Goal: Check status: Check status

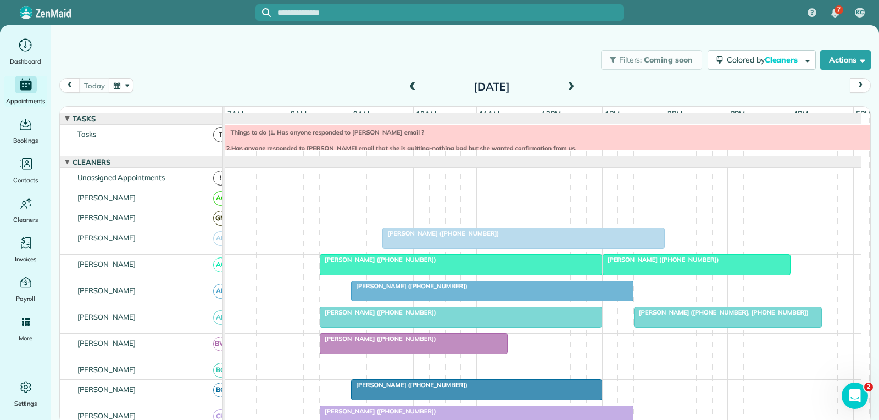
scroll to position [604, 0]
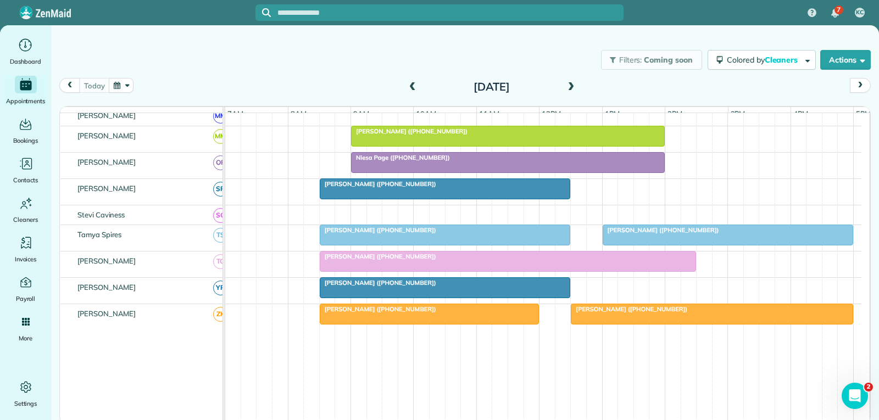
click at [504, 260] on div "[PERSON_NAME] ([PHONE_NUMBER])" at bounding box center [508, 257] width 370 height 8
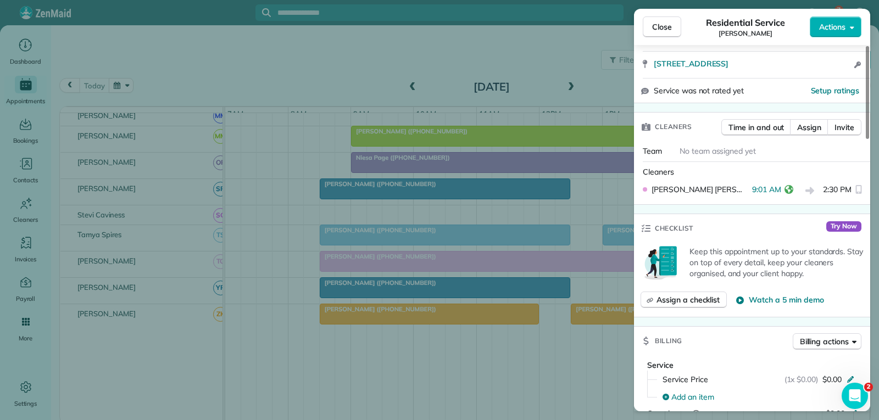
scroll to position [220, 0]
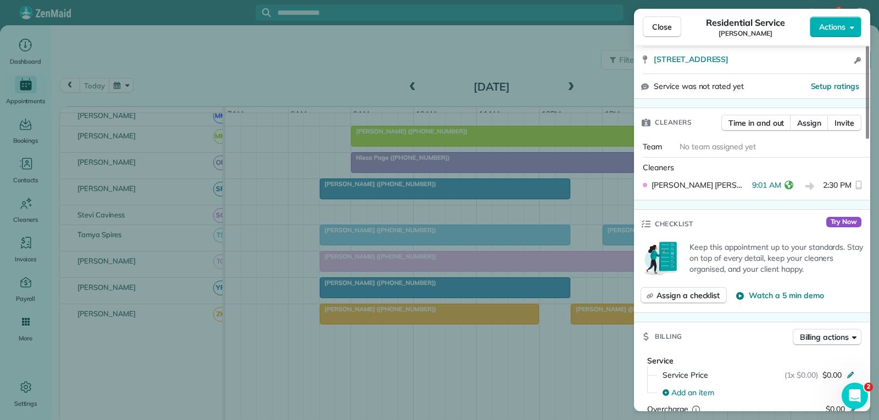
click at [663, 24] on span "Close" at bounding box center [662, 26] width 20 height 11
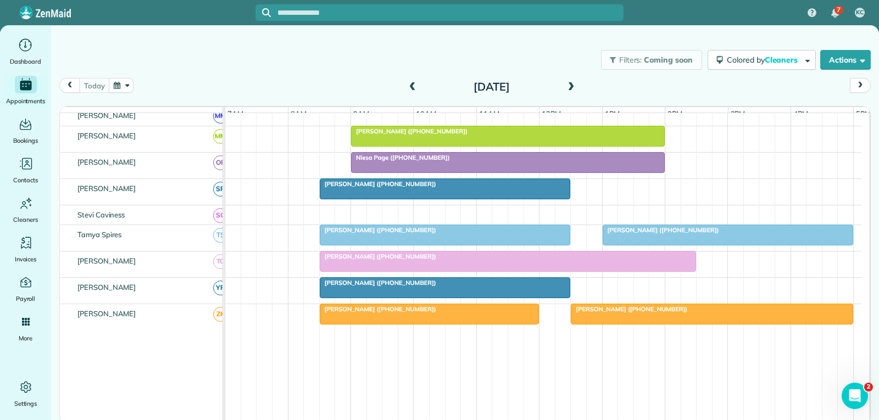
click at [641, 245] on div at bounding box center [728, 235] width 250 height 20
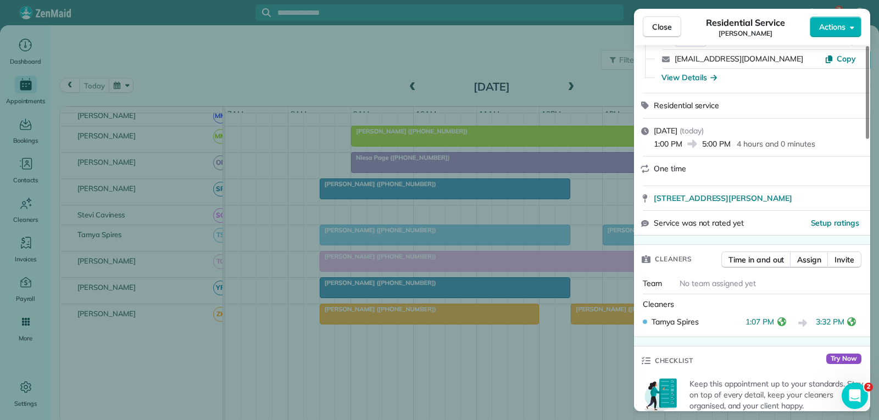
scroll to position [110, 0]
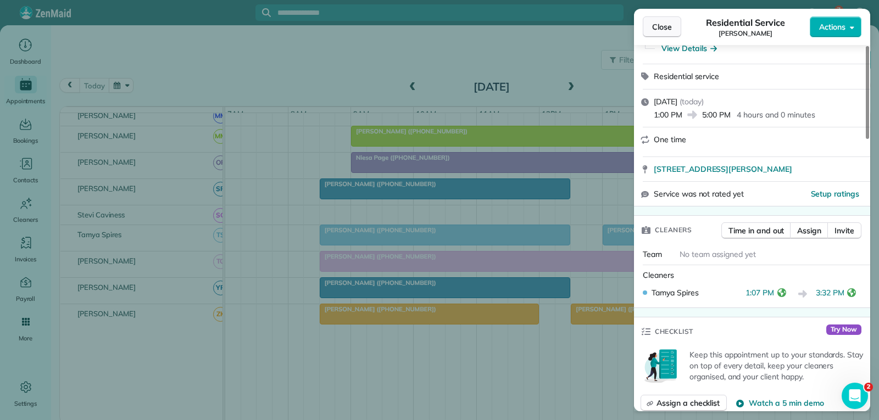
click at [665, 27] on span "Close" at bounding box center [662, 26] width 20 height 11
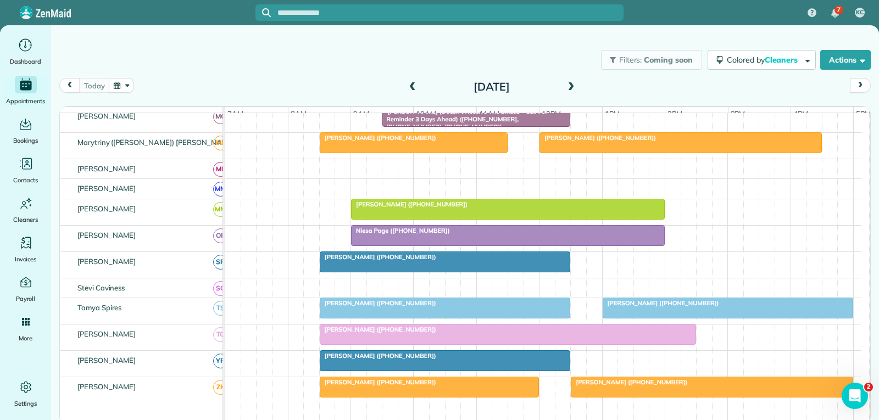
scroll to position [440, 0]
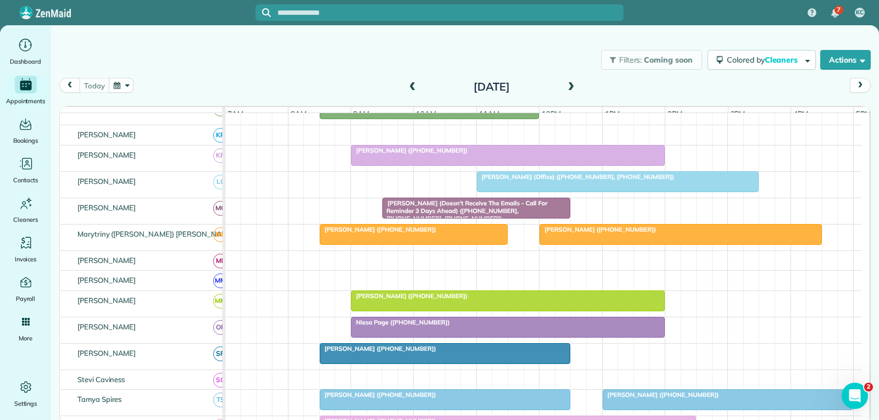
click at [614, 245] on div at bounding box center [680, 235] width 281 height 20
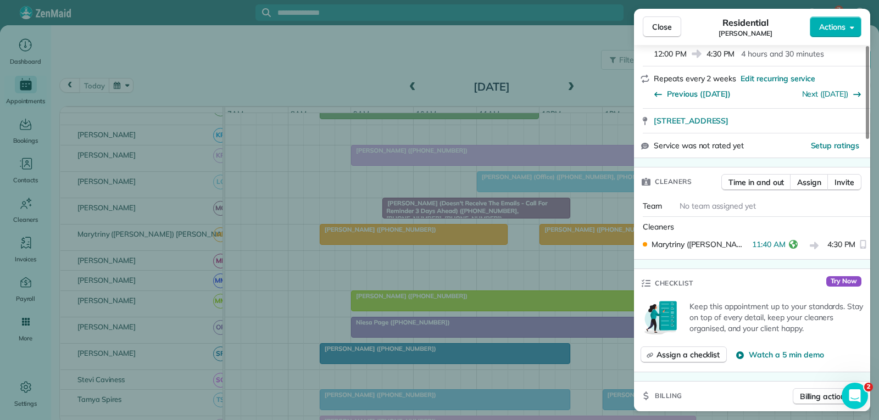
scroll to position [220, 0]
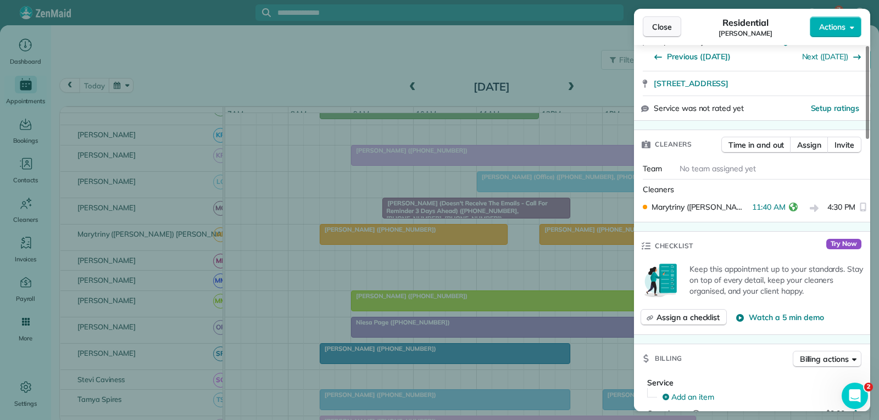
click at [663, 21] on span "Close" at bounding box center [662, 26] width 20 height 11
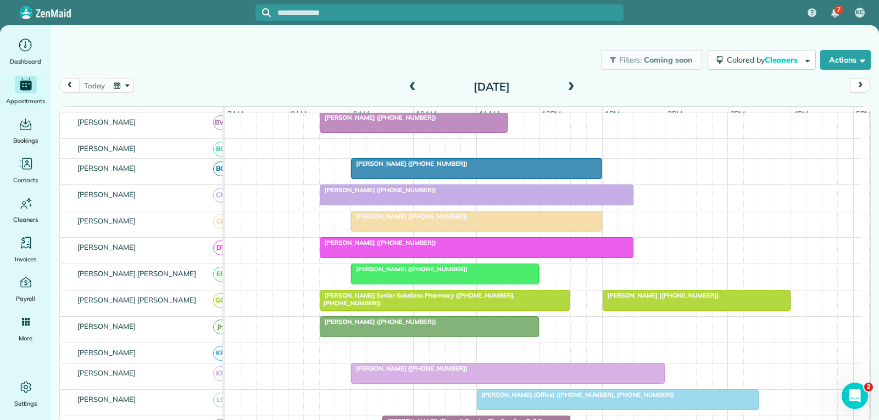
scroll to position [165, 0]
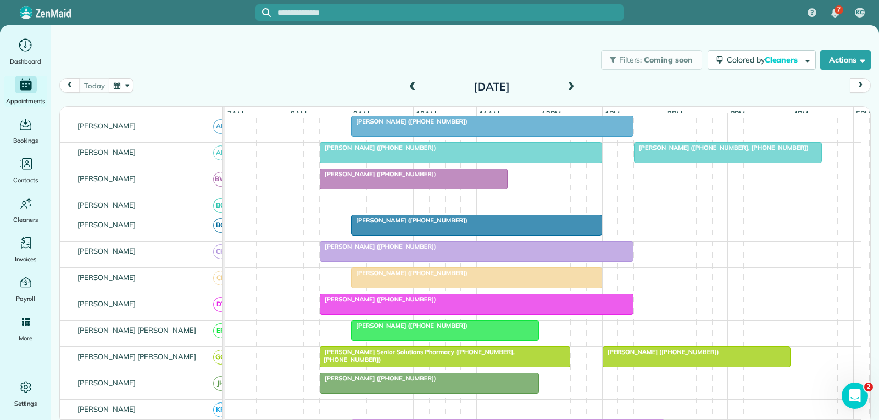
click at [680, 163] on div at bounding box center [728, 153] width 187 height 20
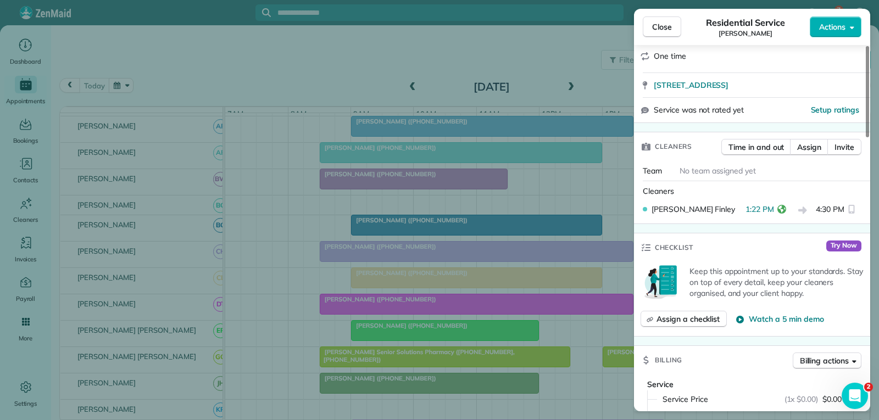
scroll to position [220, 0]
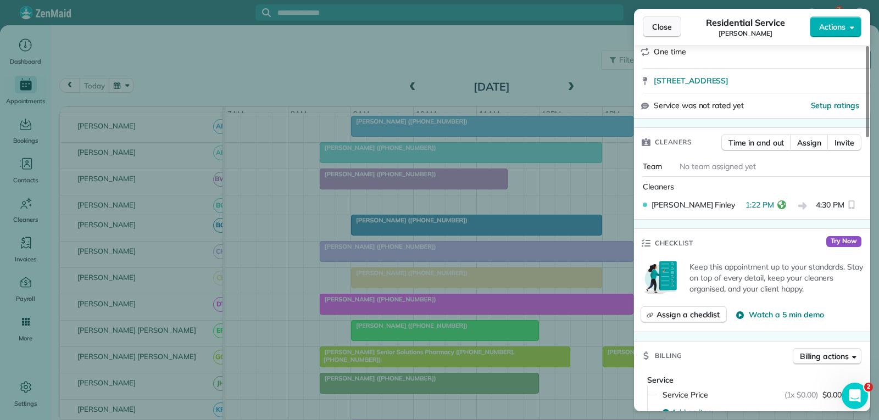
click at [669, 27] on span "Close" at bounding box center [662, 26] width 20 height 11
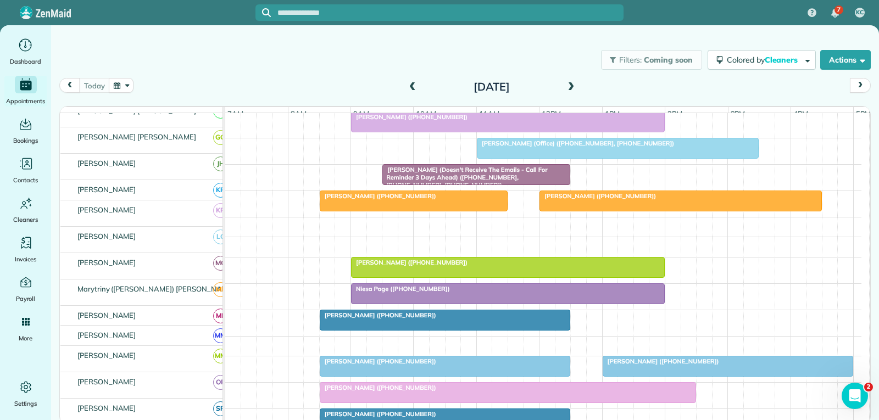
scroll to position [550, 0]
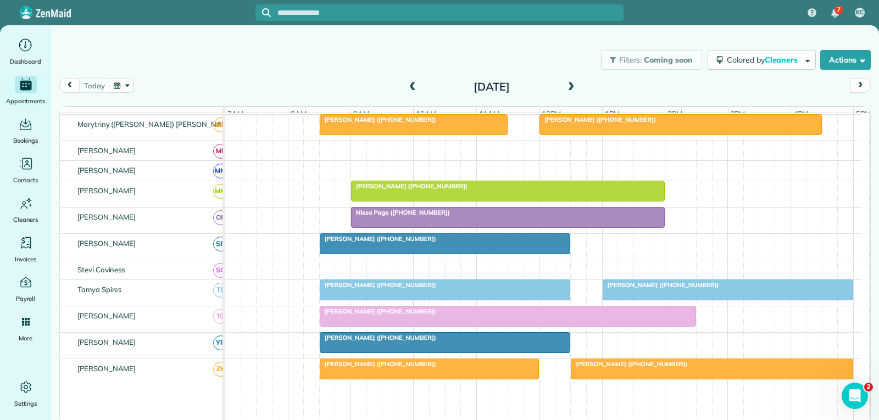
click at [535, 325] on div at bounding box center [507, 317] width 375 height 20
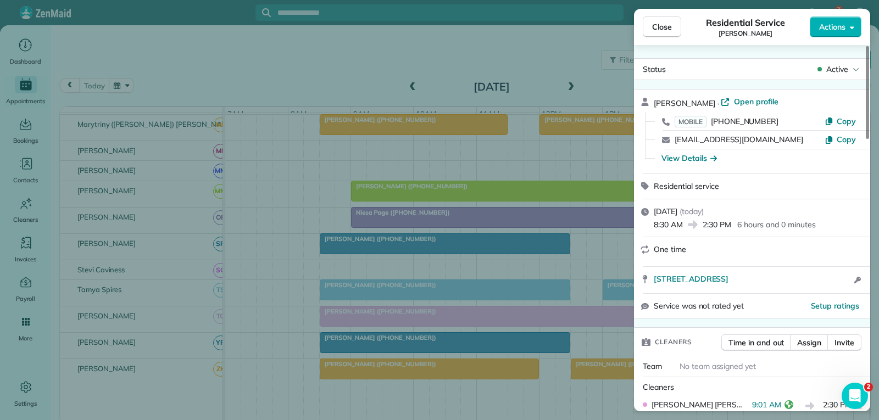
scroll to position [110, 0]
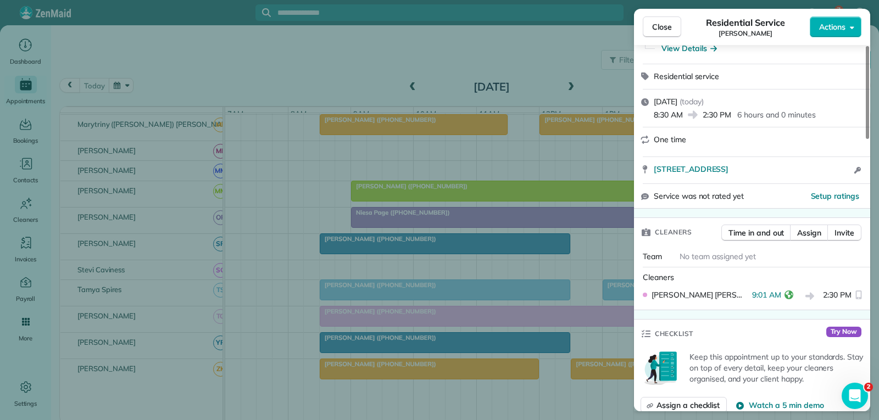
drag, startPoint x: 657, startPoint y: 26, endPoint x: 661, endPoint y: 21, distance: 6.3
click at [661, 21] on span "Close" at bounding box center [662, 26] width 20 height 11
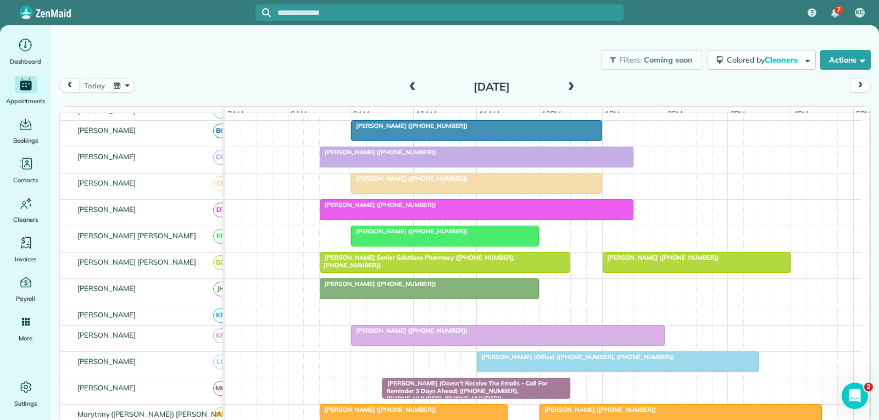
scroll to position [165, 0]
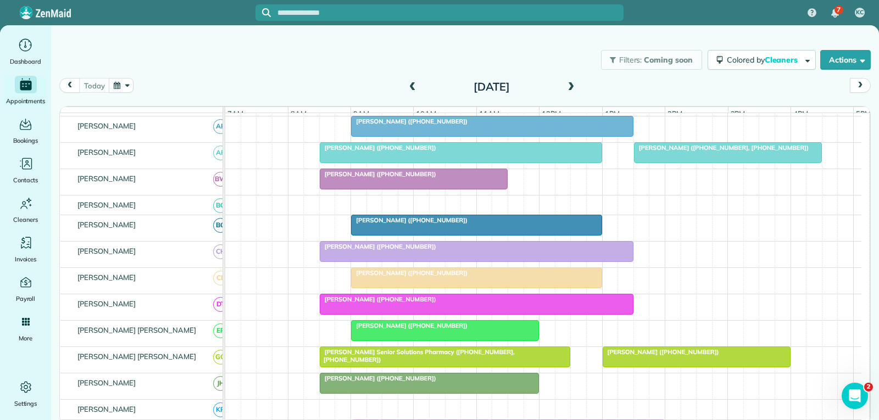
click at [693, 160] on div at bounding box center [728, 153] width 187 height 20
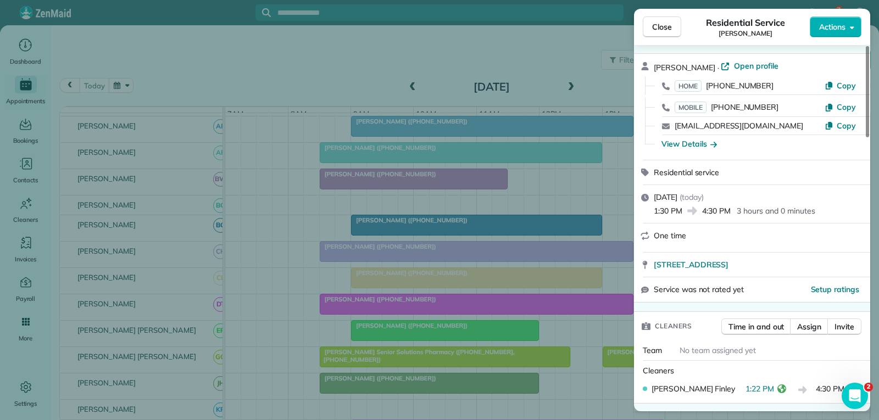
scroll to position [55, 0]
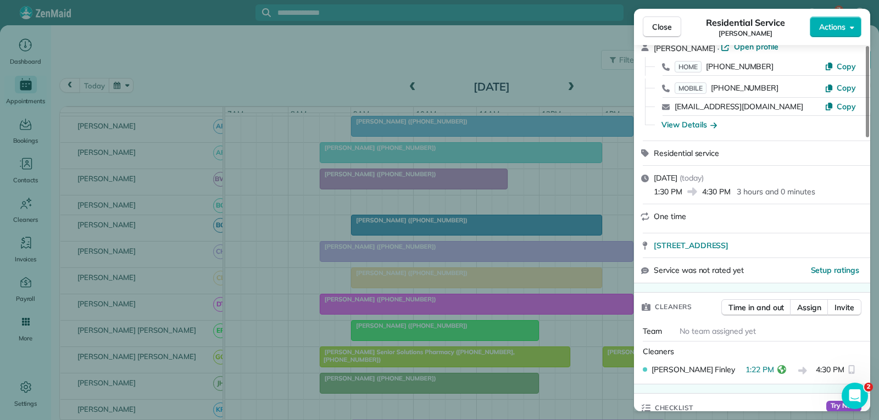
click at [665, 31] on span "Close" at bounding box center [662, 26] width 20 height 11
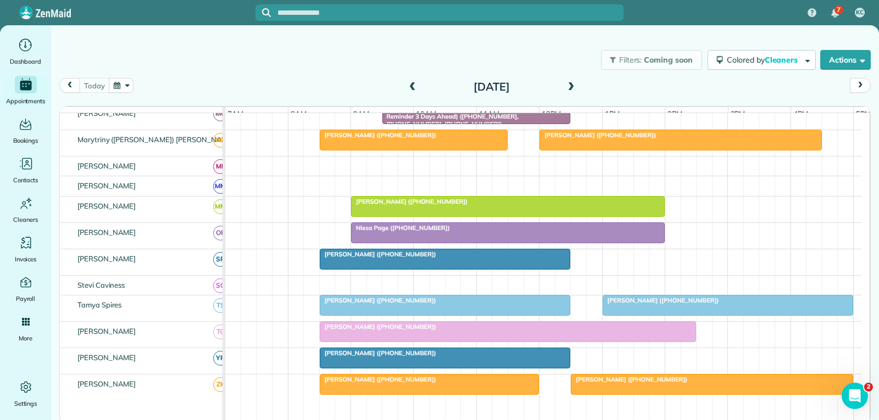
scroll to position [550, 0]
